Goal: Information Seeking & Learning: Learn about a topic

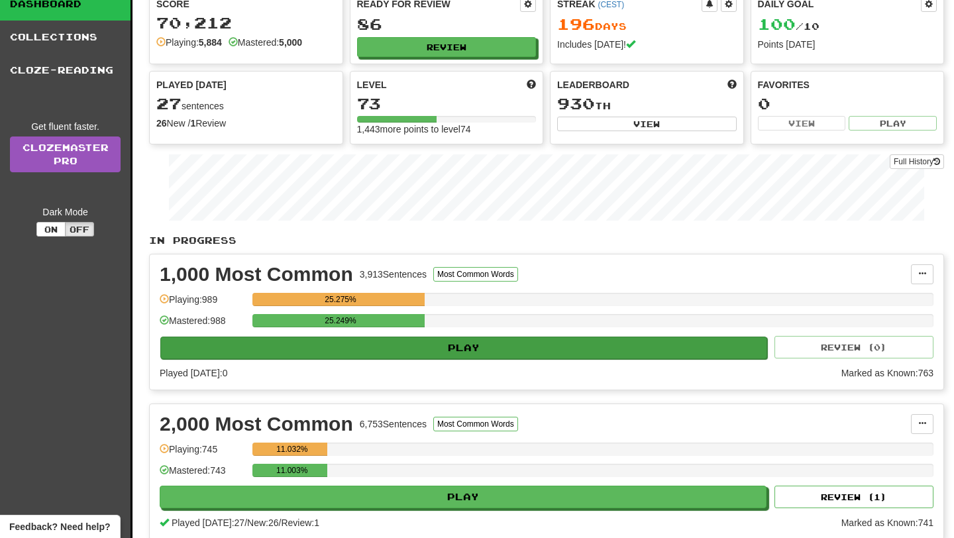
scroll to position [53, 0]
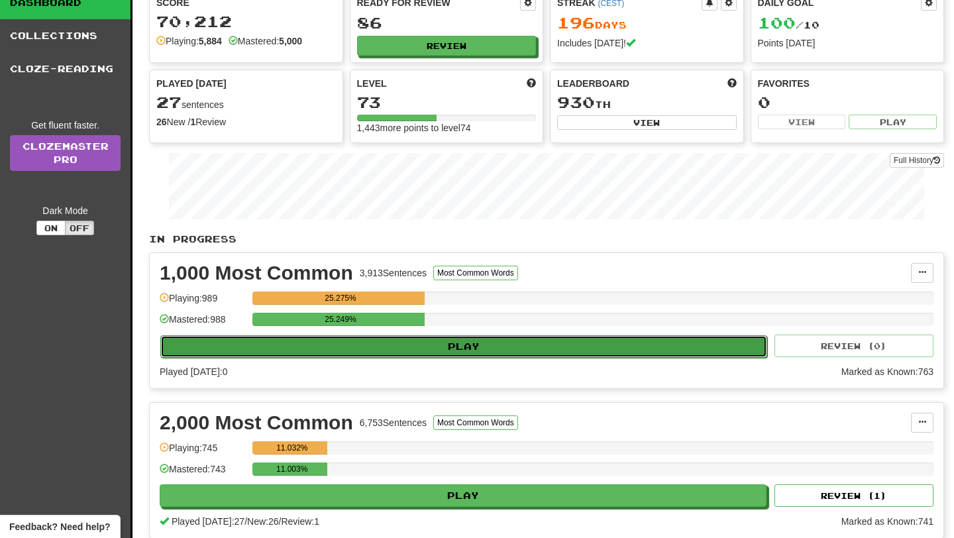
click at [539, 341] on button "Play" at bounding box center [463, 346] width 607 height 23
select select "**"
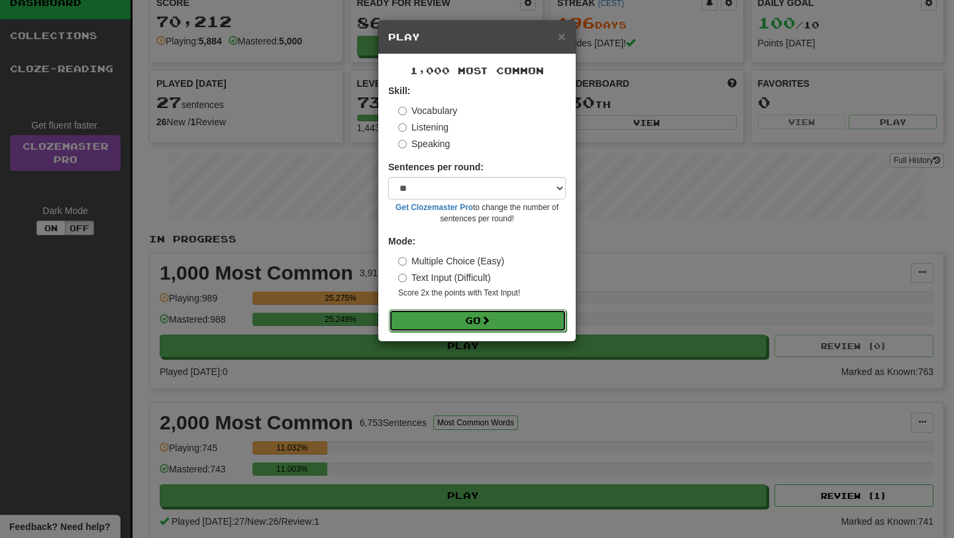
click at [506, 312] on button "Go" at bounding box center [478, 320] width 178 height 23
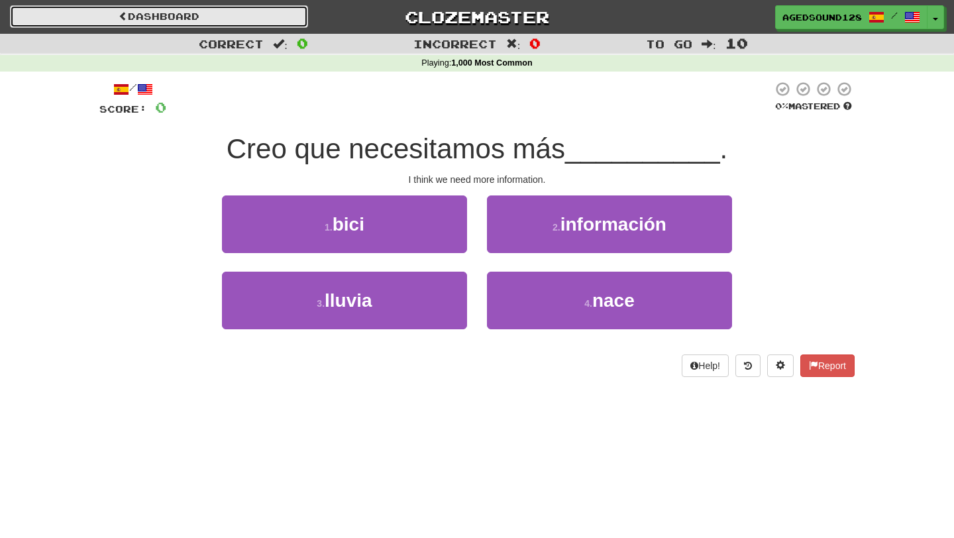
click at [254, 13] on link "Dashboard" at bounding box center [159, 16] width 298 height 23
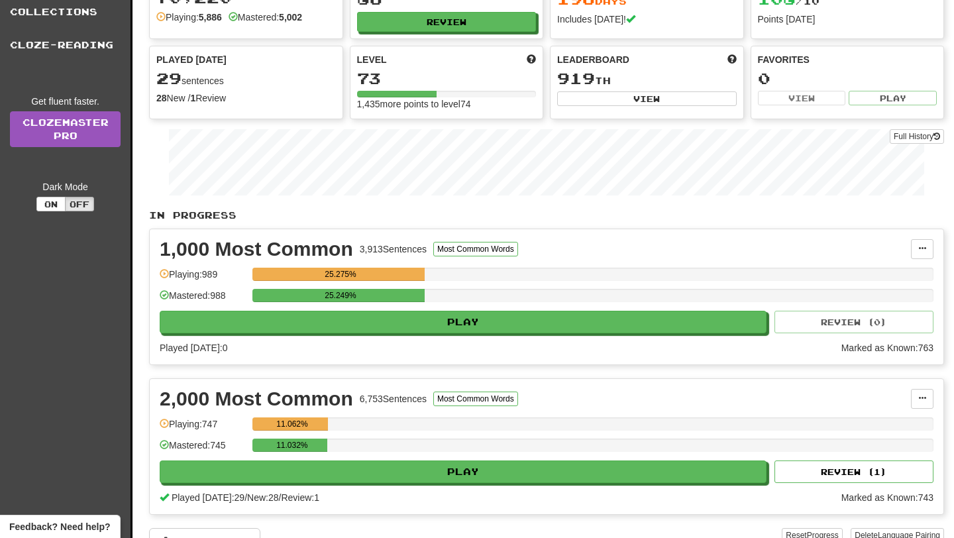
scroll to position [80, 0]
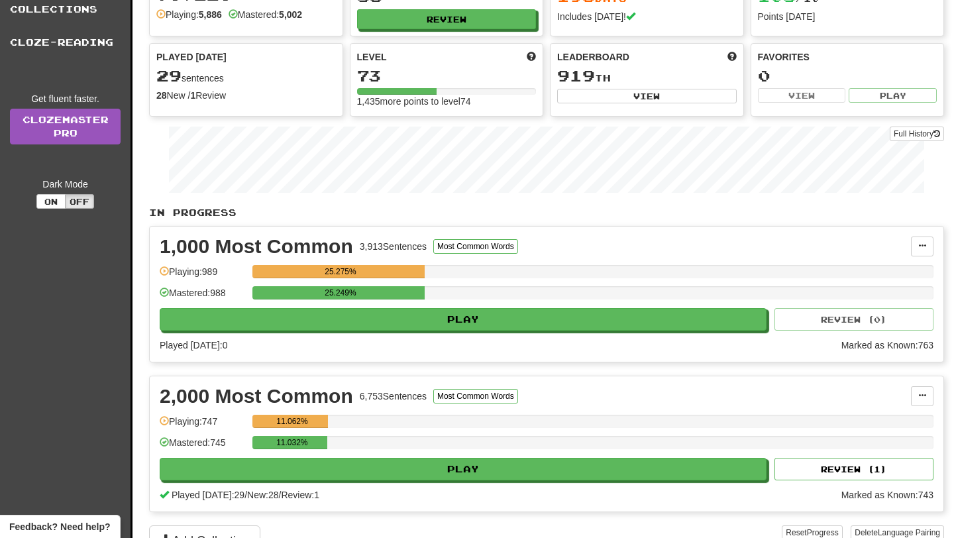
click at [406, 484] on div "2,000 Most Common 6,753 Sentences Most Common Words Manage Sentences Unpin from…" at bounding box center [547, 443] width 794 height 135
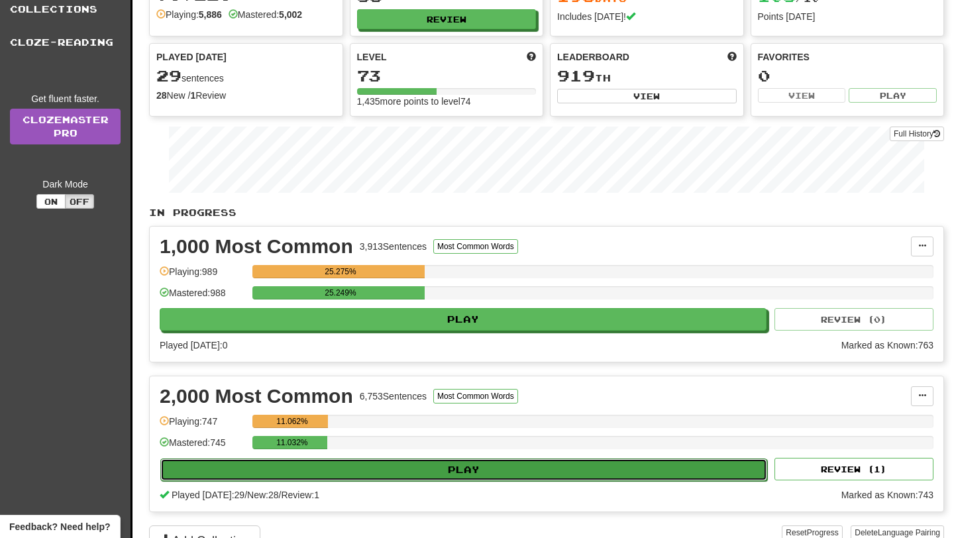
click at [422, 470] on button "Play" at bounding box center [463, 469] width 607 height 23
select select "**"
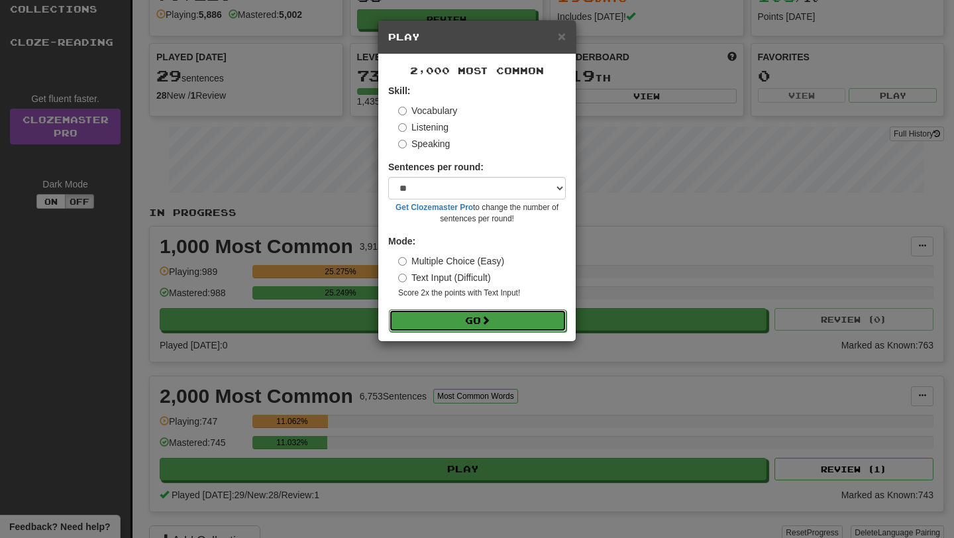
click at [494, 326] on button "Go" at bounding box center [478, 320] width 178 height 23
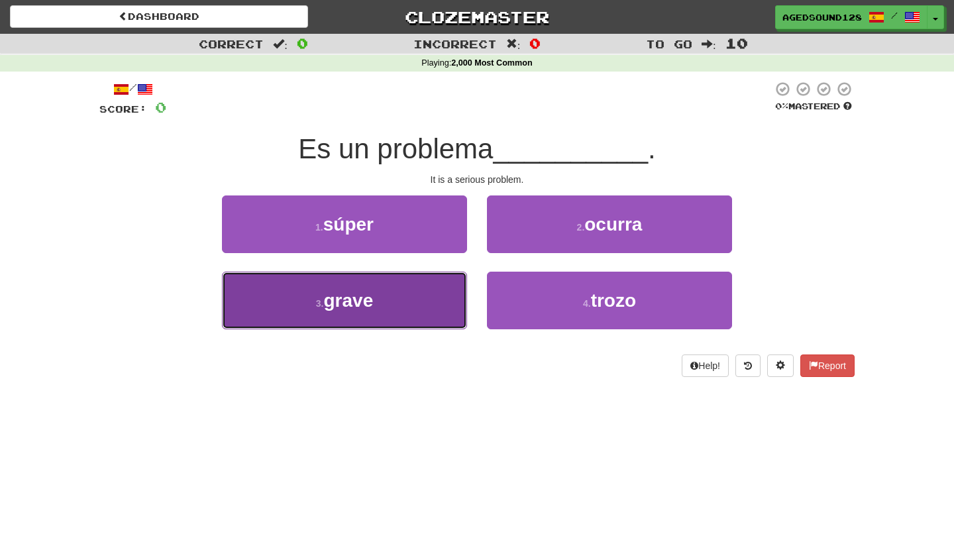
click at [396, 309] on button "3 . grave" at bounding box center [344, 301] width 245 height 58
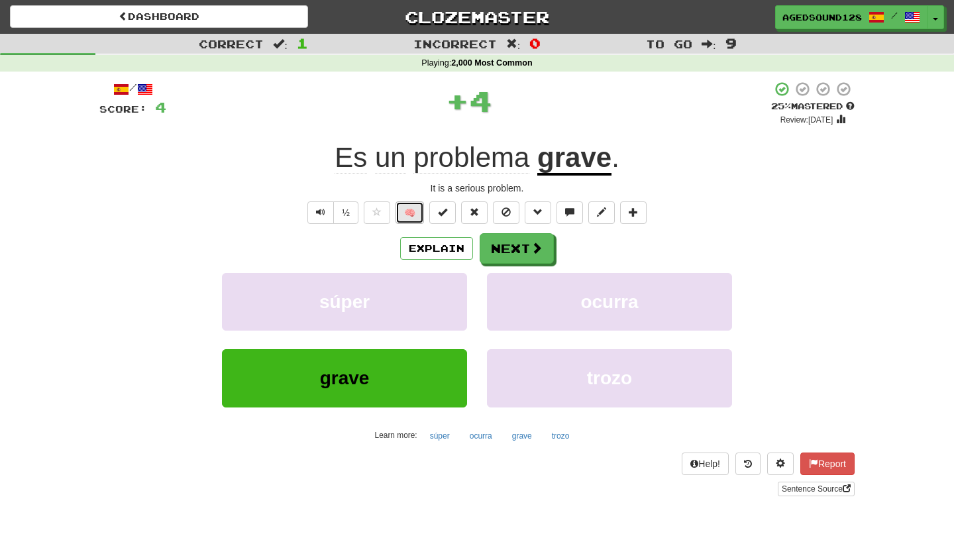
click at [407, 207] on button "🧠" at bounding box center [410, 212] width 28 height 23
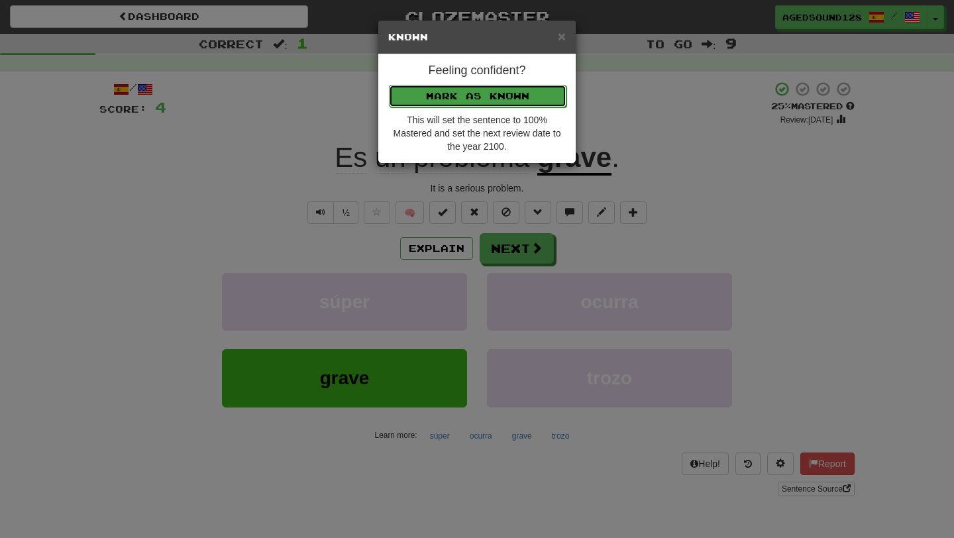
click at [488, 88] on button "Mark as Known" at bounding box center [478, 96] width 178 height 23
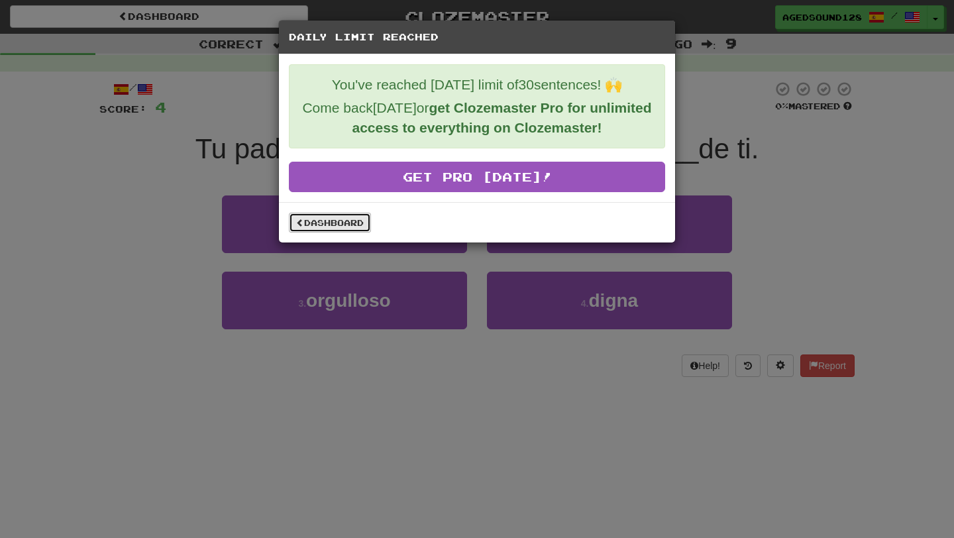
click at [354, 223] on link "Dashboard" at bounding box center [330, 223] width 82 height 20
